Goal: Task Accomplishment & Management: Use online tool/utility

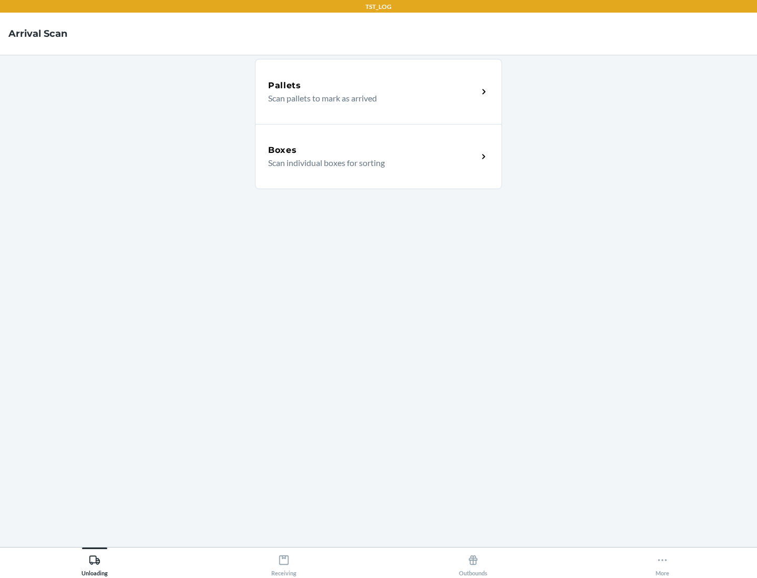
click at [373, 150] on div "Boxes" at bounding box center [373, 150] width 210 height 13
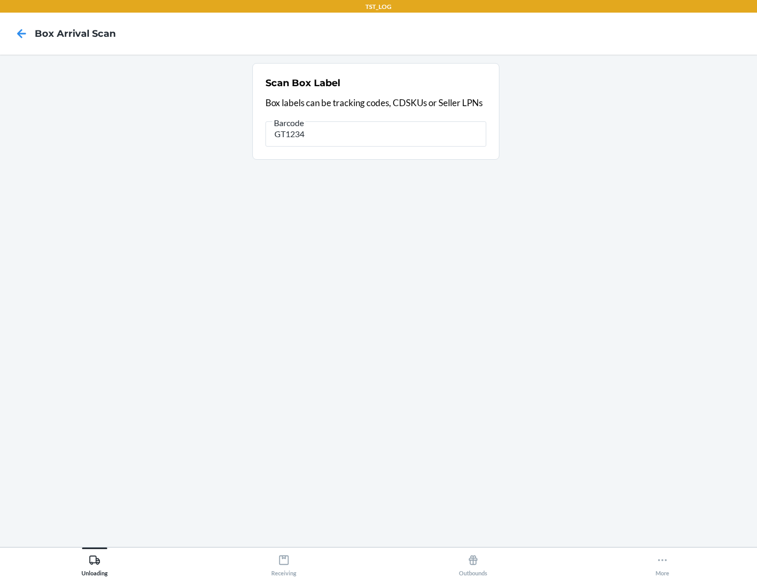
type input "GT1234"
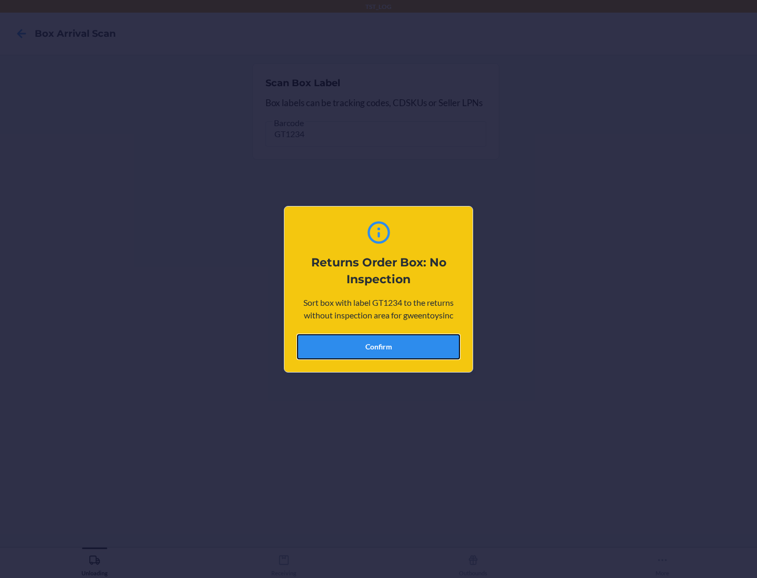
click at [378, 346] on button "Confirm" at bounding box center [378, 346] width 163 height 25
